Goal: Information Seeking & Learning: Learn about a topic

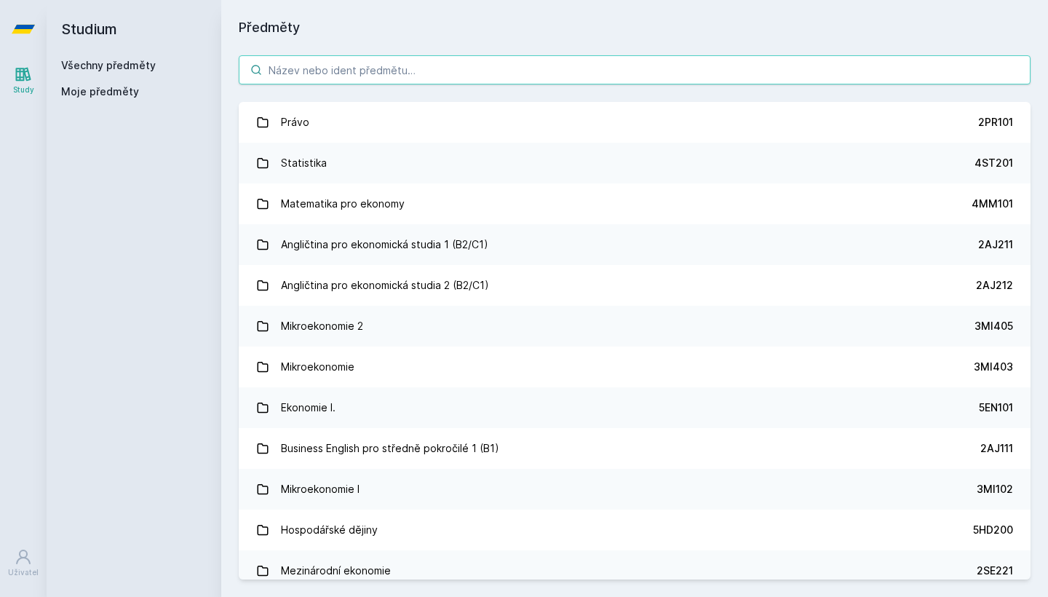
click at [346, 78] on input "search" at bounding box center [634, 69] width 791 height 29
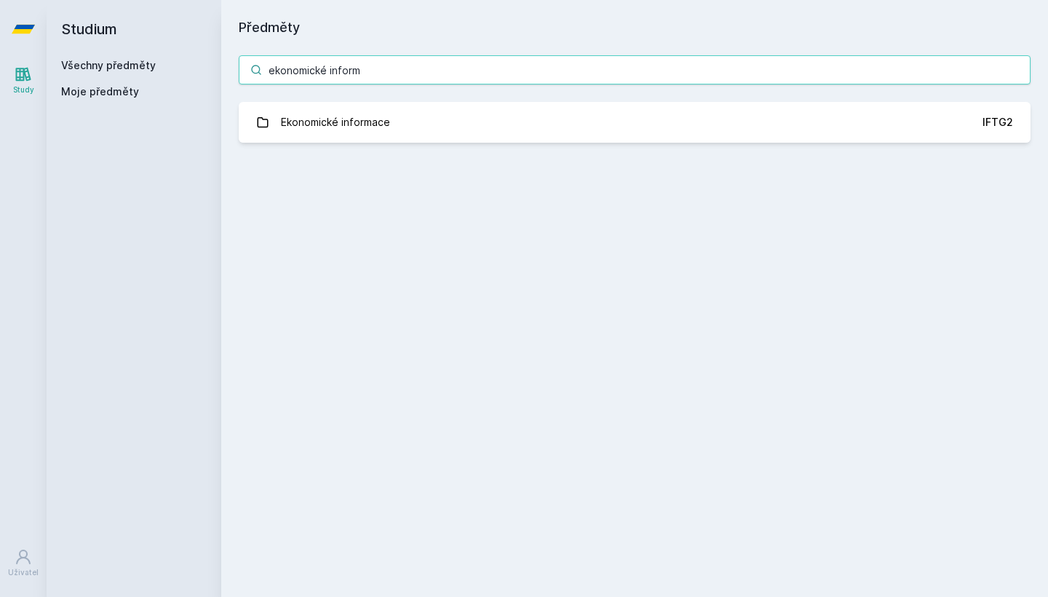
drag, startPoint x: 395, startPoint y: 68, endPoint x: 255, endPoint y: 68, distance: 139.7
click at [255, 68] on div "ekonomické inform" at bounding box center [634, 69] width 791 height 29
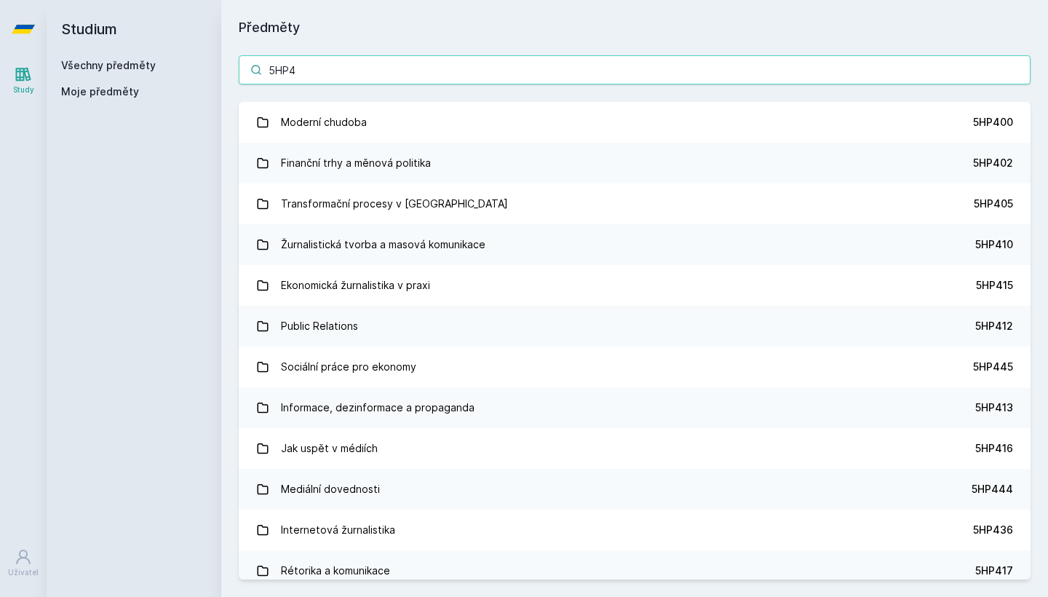
click at [352, 71] on input "5HP4" at bounding box center [634, 69] width 791 height 29
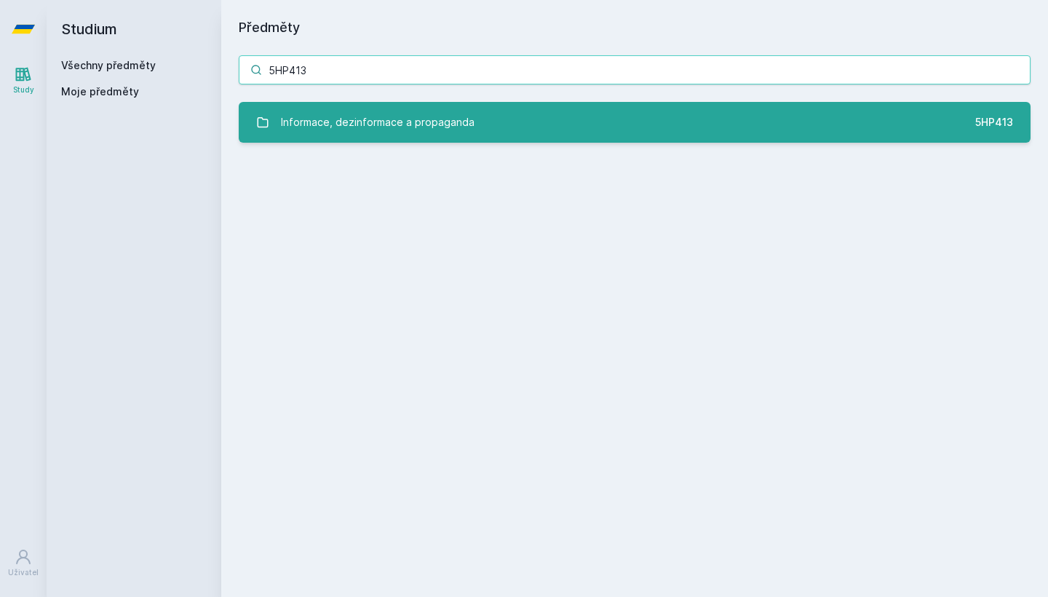
type input "5HP413"
click at [384, 119] on div "Informace, dezinformace a propaganda" at bounding box center [377, 122] width 193 height 29
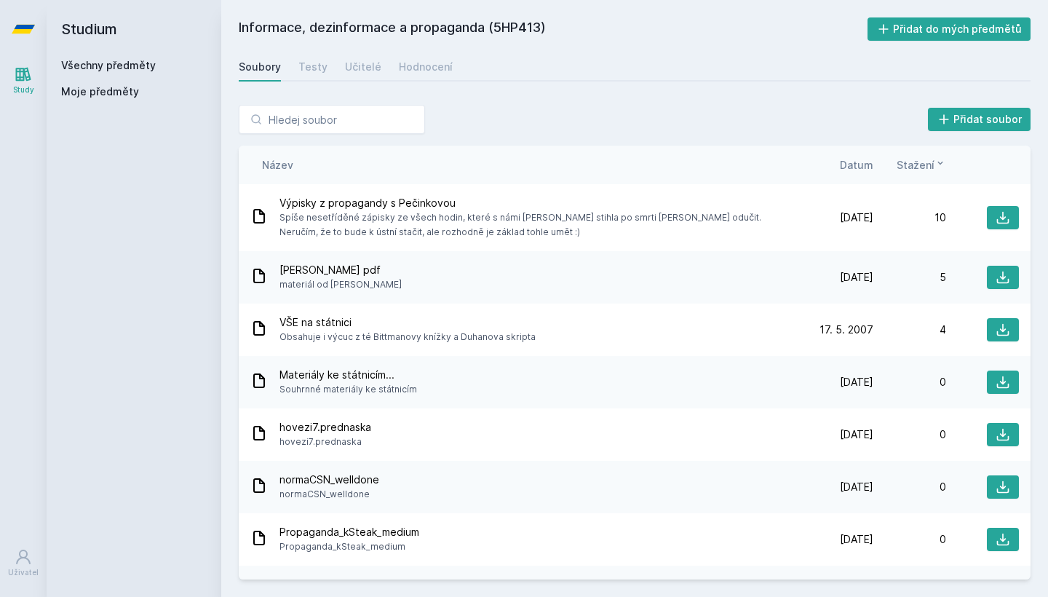
click at [380, 66] on div "Soubory Testy Učitelé Hodnocení" at bounding box center [634, 66] width 791 height 29
click at [400, 66] on div "Hodnocení" at bounding box center [426, 67] width 54 height 15
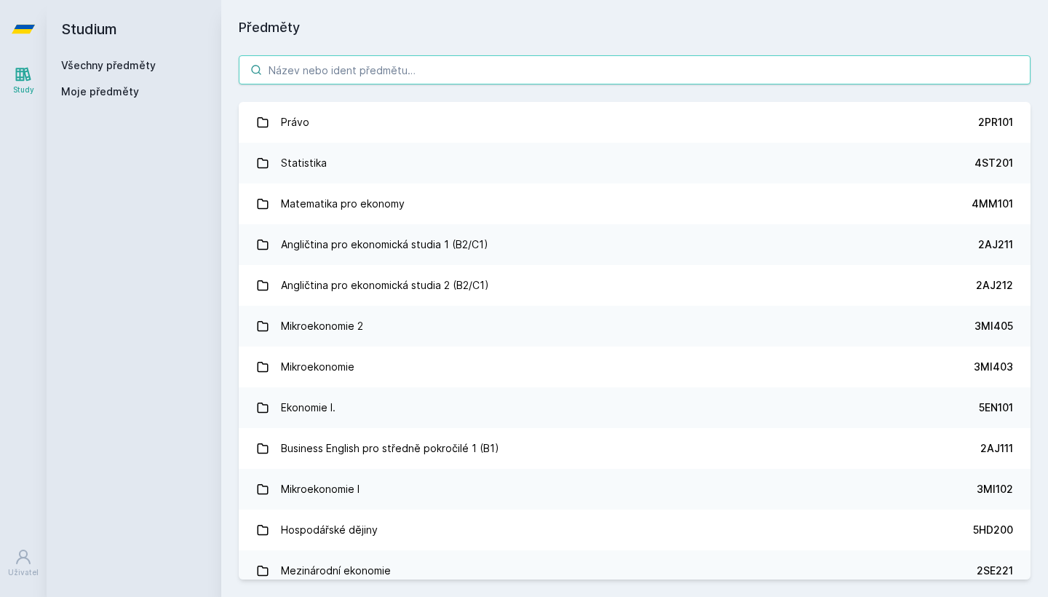
click at [362, 76] on input "search" at bounding box center [634, 69] width 791 height 29
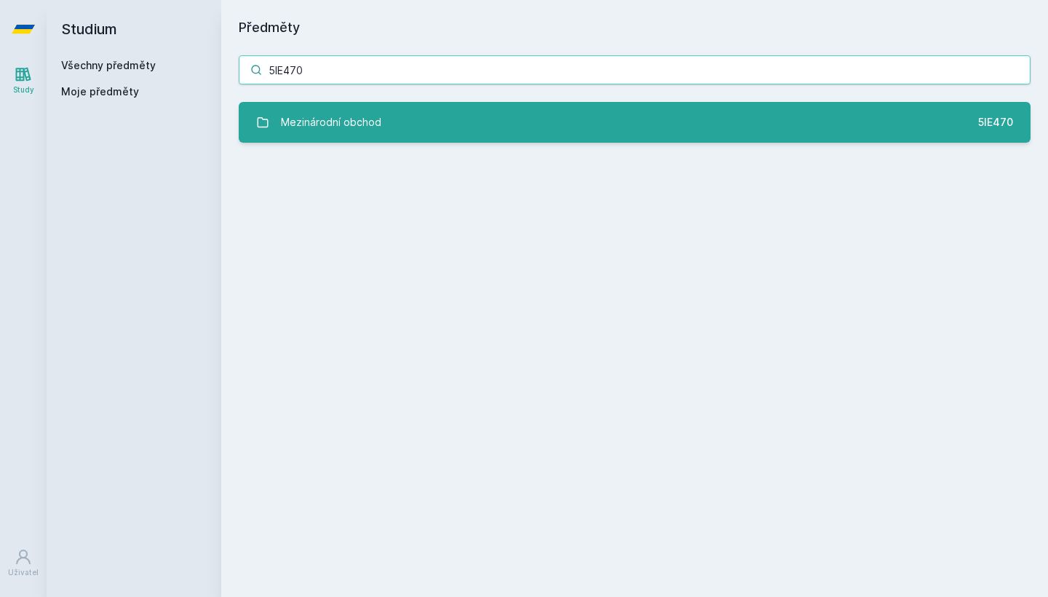
type input "5IE470"
click at [532, 135] on link "Mezinárodní obchod 5IE470" at bounding box center [634, 122] width 791 height 41
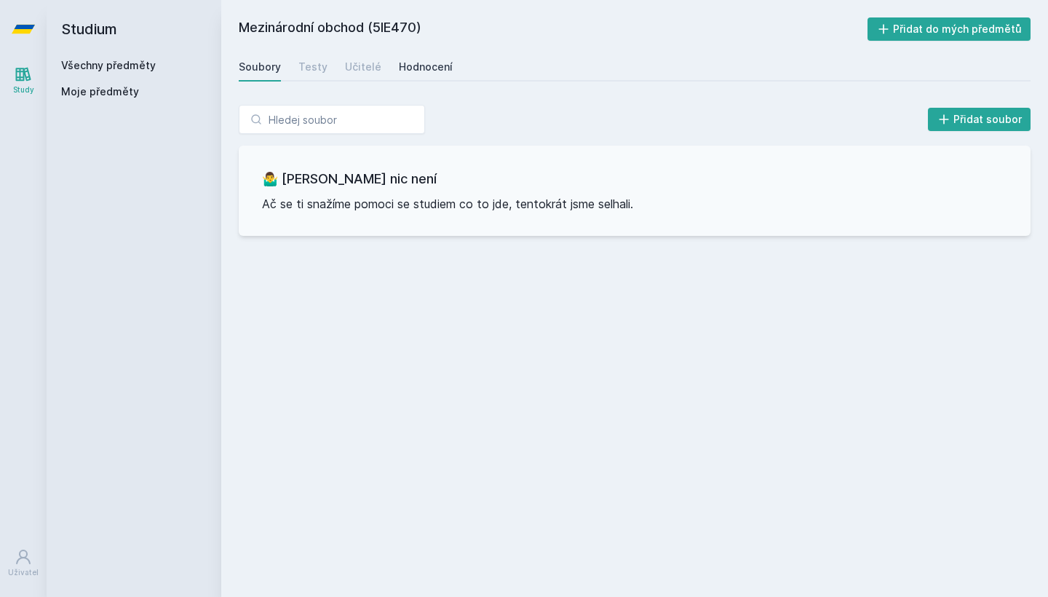
click at [428, 63] on div "Hodnocení" at bounding box center [426, 67] width 54 height 15
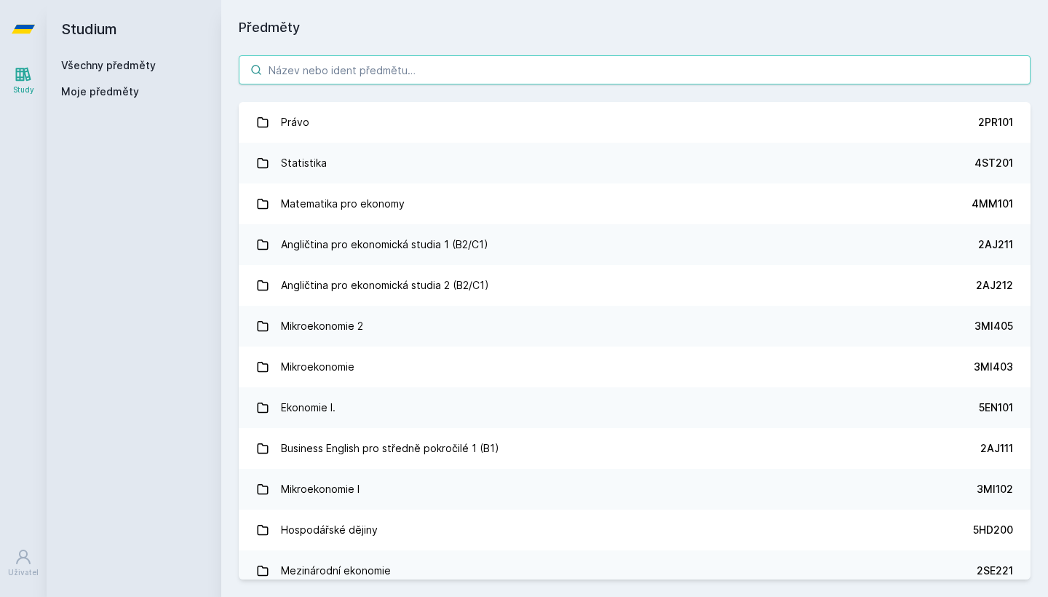
click at [306, 79] on input "search" at bounding box center [634, 69] width 791 height 29
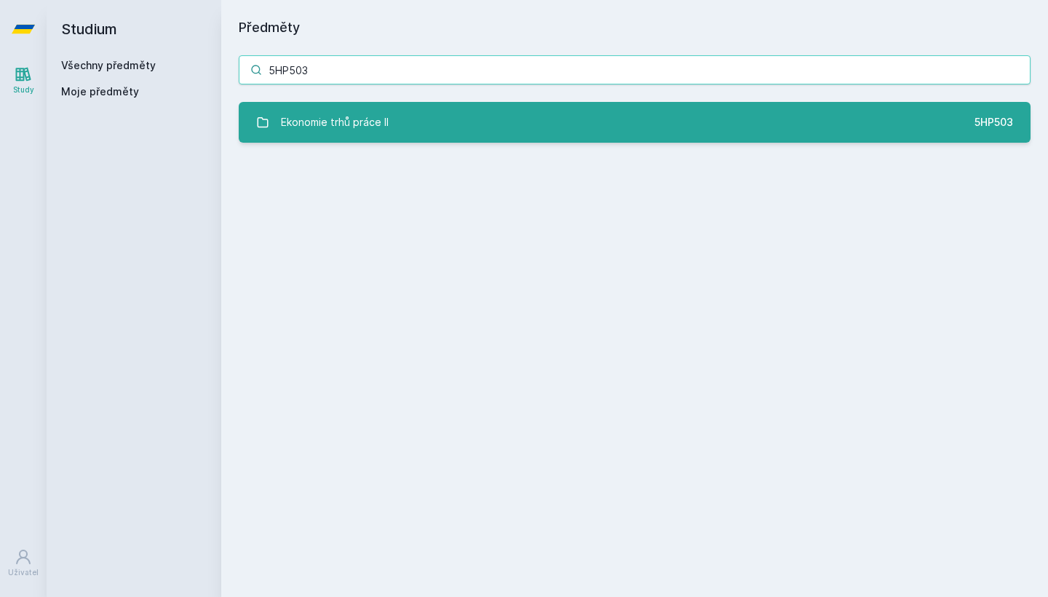
type input "5HP503"
click at [508, 119] on link "Ekonomie trhů práce II 5HP503" at bounding box center [634, 122] width 791 height 41
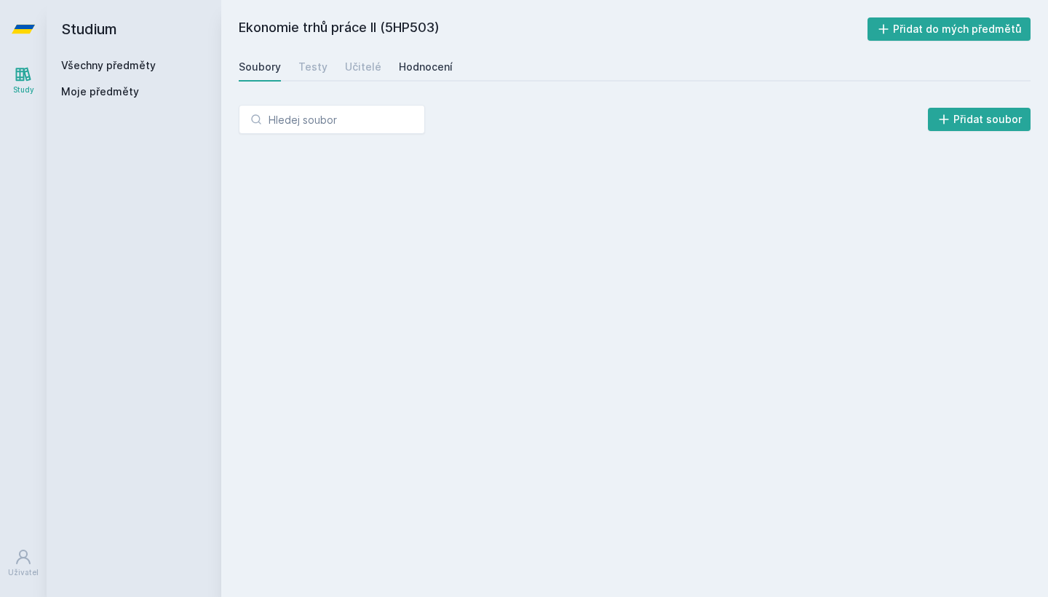
click at [401, 54] on link "Hodnocení" at bounding box center [426, 66] width 54 height 29
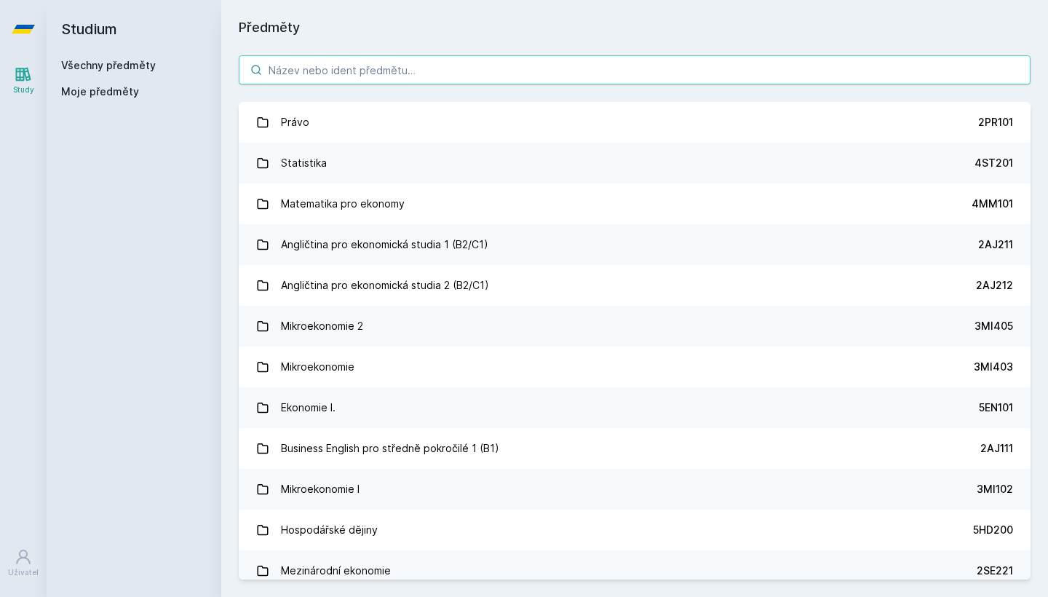
click at [317, 66] on input "search" at bounding box center [634, 69] width 791 height 29
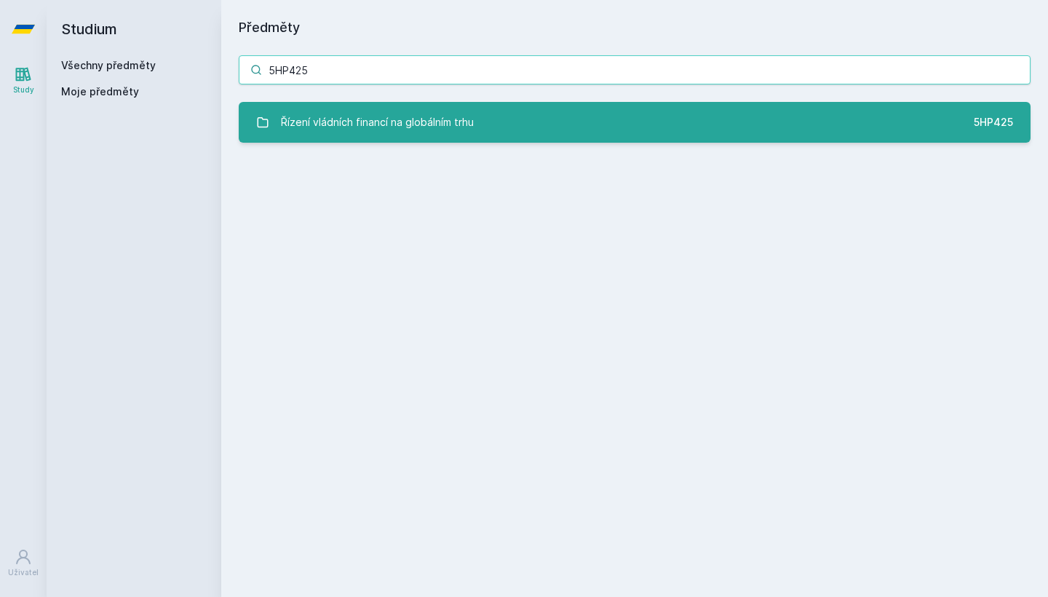
type input "5HP425"
click at [404, 125] on div "Řízení vládních financí na globálním trhu" at bounding box center [377, 122] width 193 height 29
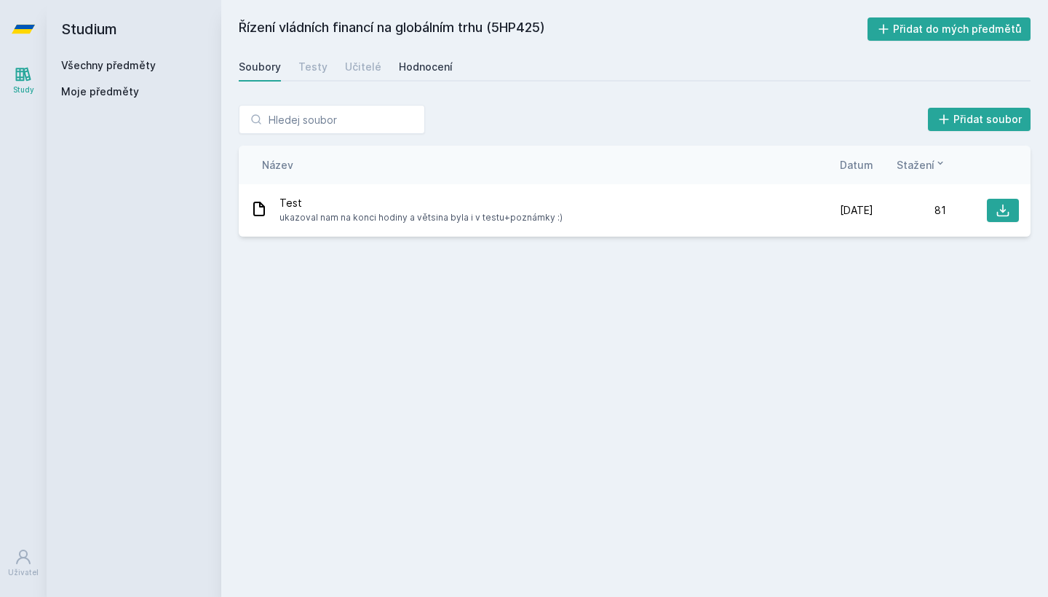
click at [437, 71] on div "Hodnocení" at bounding box center [426, 67] width 54 height 15
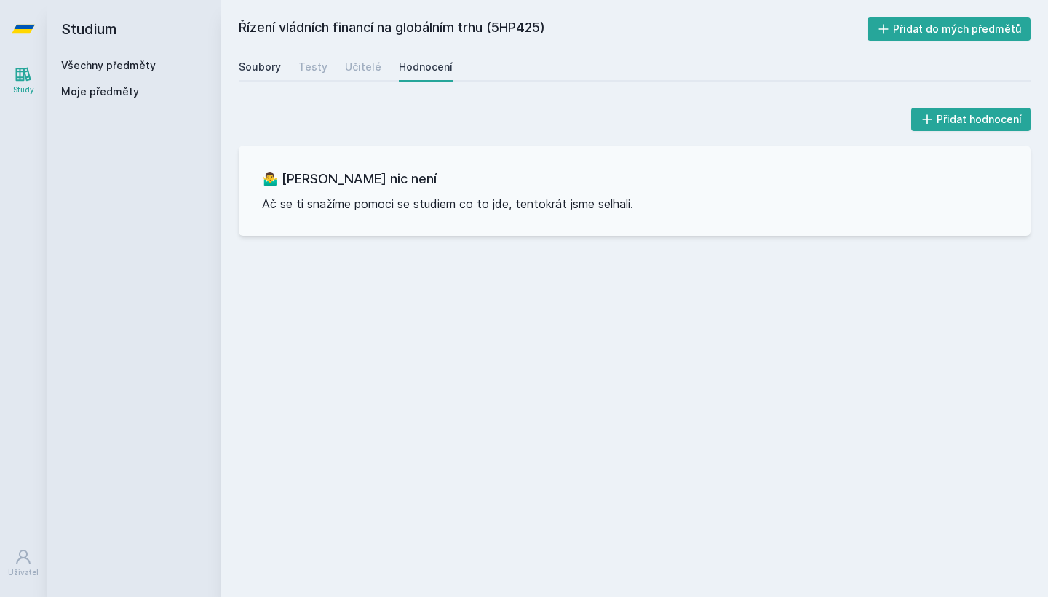
click at [260, 68] on div "Soubory" at bounding box center [260, 67] width 42 height 15
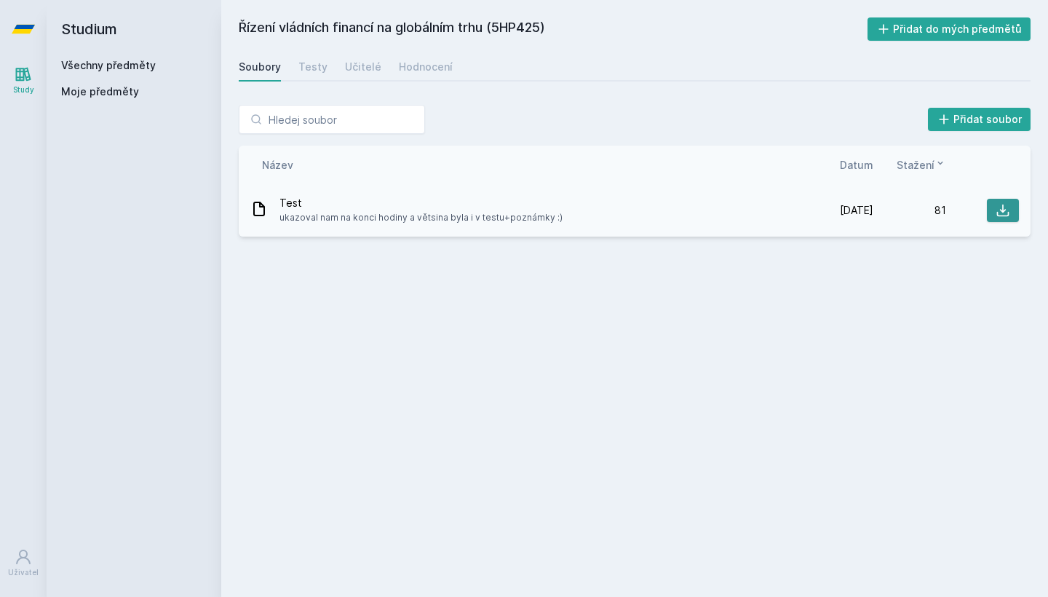
click at [997, 207] on icon at bounding box center [1002, 210] width 15 height 15
click at [685, 71] on div "Soubory Testy Učitelé Hodnocení" at bounding box center [634, 66] width 791 height 29
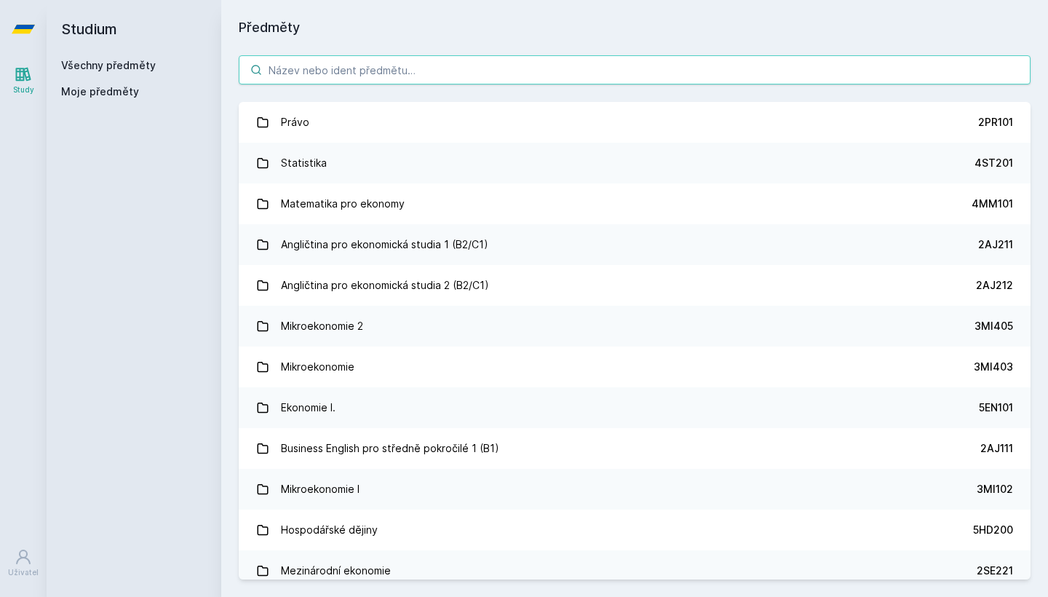
click at [315, 71] on input "search" at bounding box center [634, 69] width 791 height 29
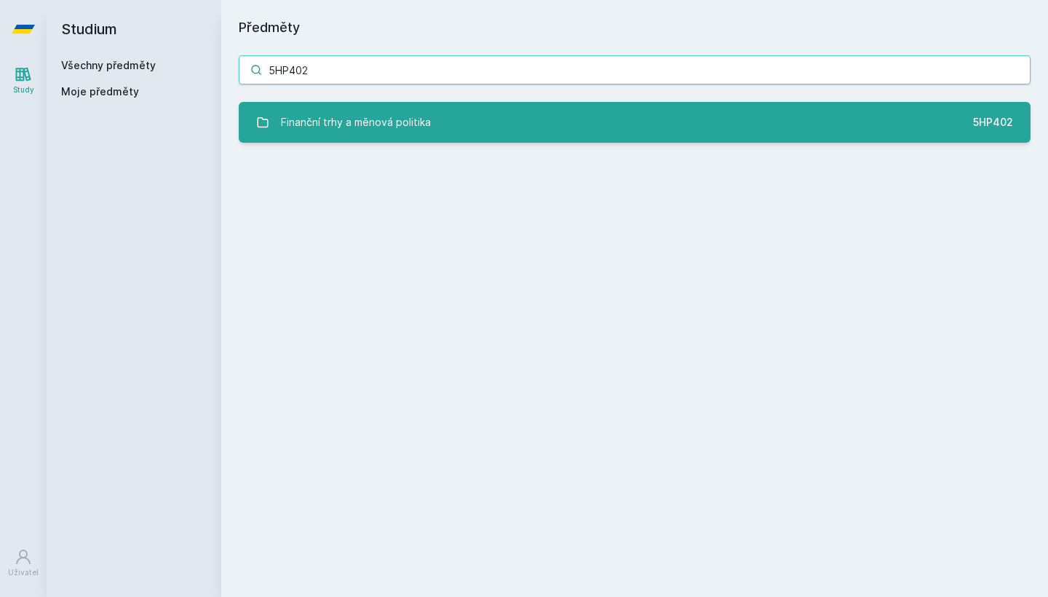
type input "5HP402"
click at [366, 117] on div "Finanční trhy a měnová politika" at bounding box center [356, 122] width 150 height 29
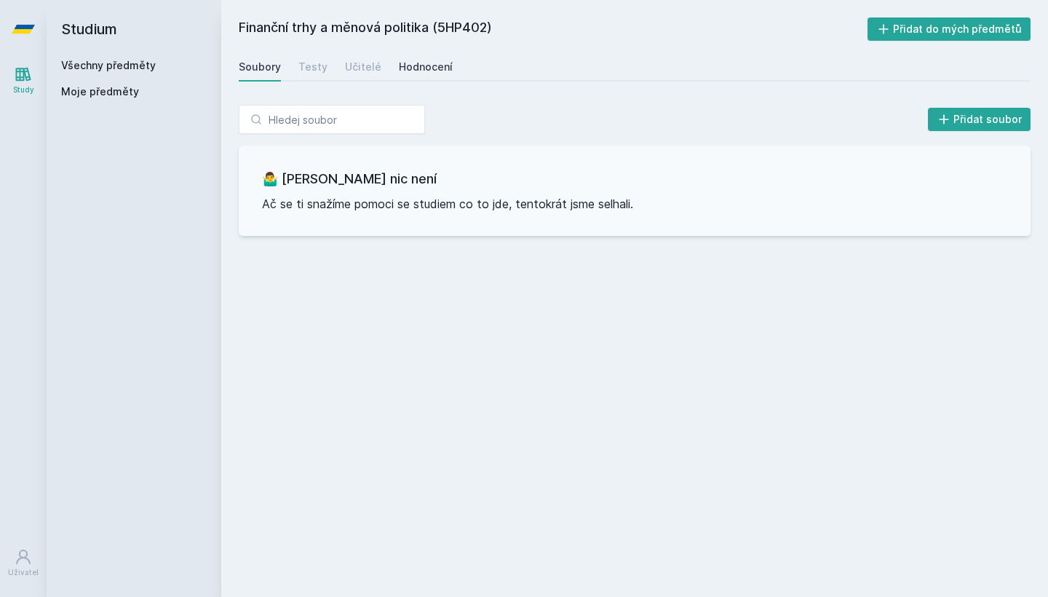
click at [429, 63] on div "Hodnocení" at bounding box center [426, 67] width 54 height 15
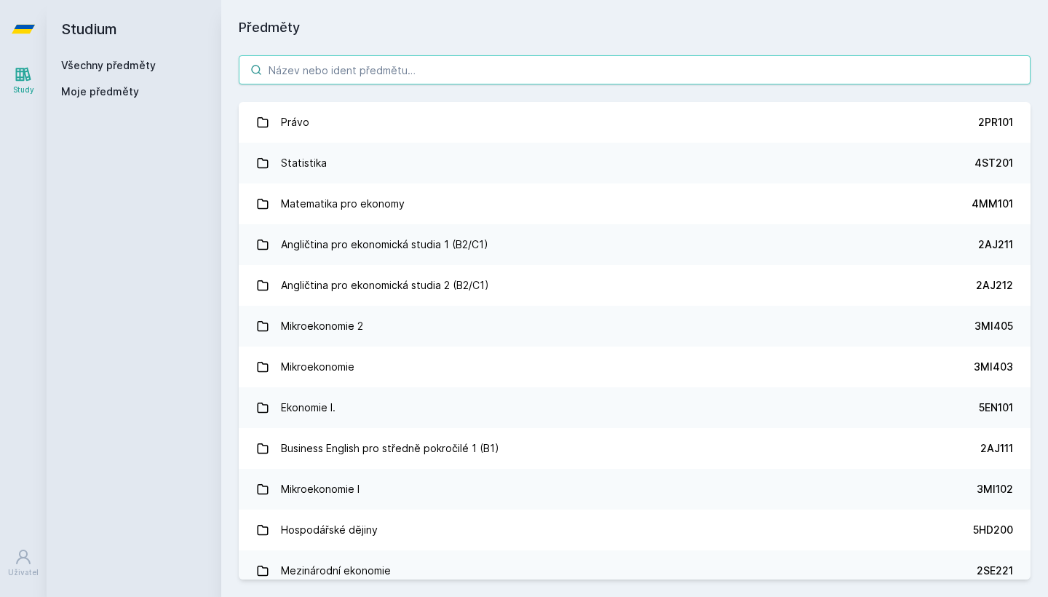
click at [431, 78] on input "search" at bounding box center [634, 69] width 791 height 29
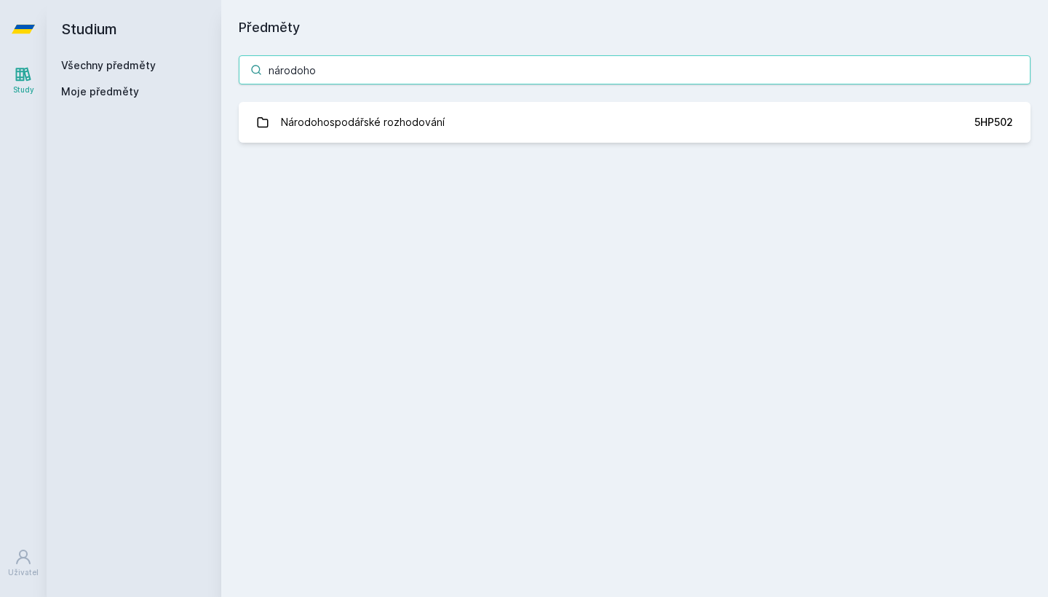
type input "národohospodářské"
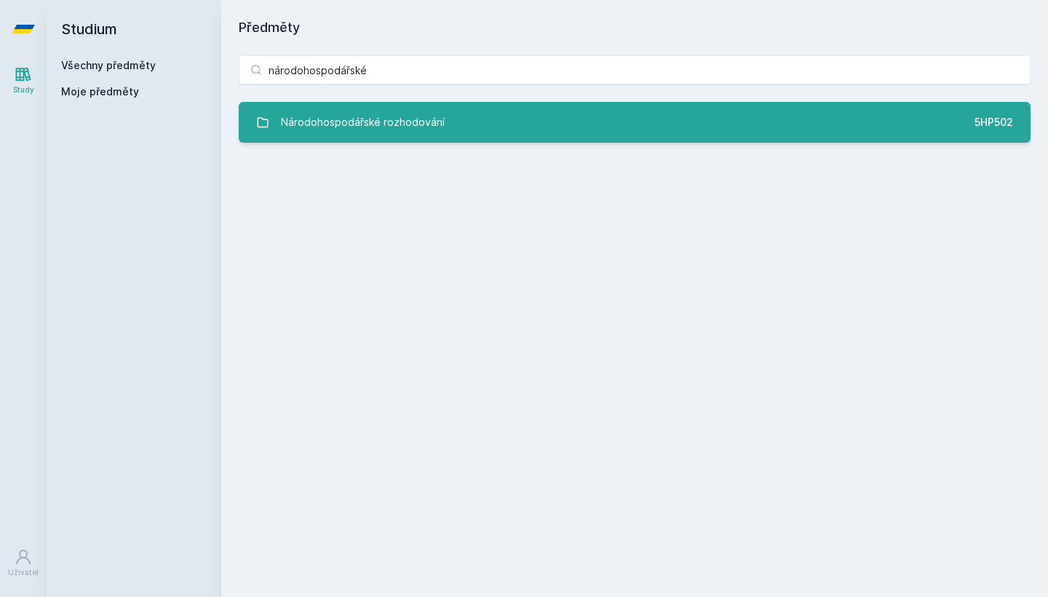
drag, startPoint x: 431, startPoint y: 78, endPoint x: 495, endPoint y: 119, distance: 76.5
click at [495, 119] on link "Národohospodářské rozhodování 5HP502" at bounding box center [634, 122] width 791 height 41
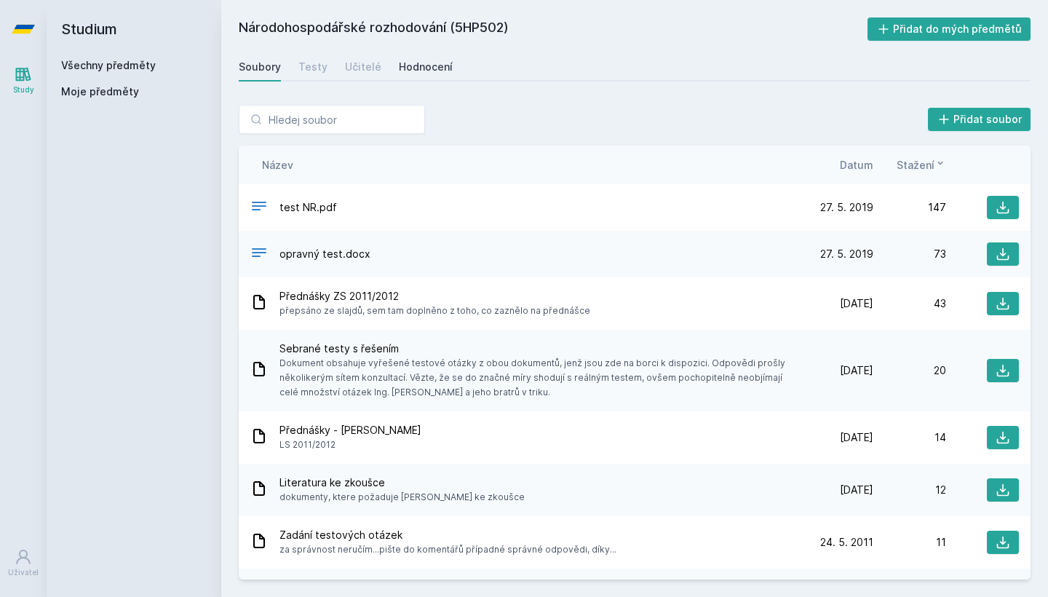
click at [423, 64] on div "Hodnocení" at bounding box center [426, 67] width 54 height 15
